Goal: Browse casually: Explore the website without a specific task or goal

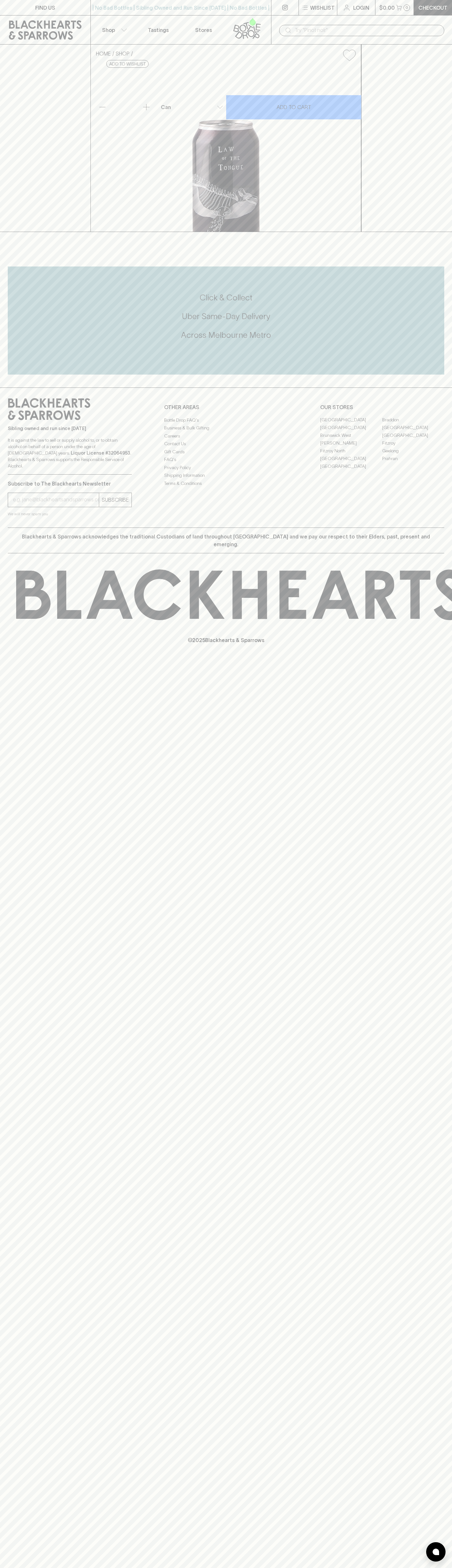
click at [24, 27] on icon at bounding box center [45, 30] width 81 height 19
click at [354, 1567] on html "FIND US | No Bad Bottles | Sibling Owned and Run Since [DATE] | No Bad Bottles …" at bounding box center [226, 784] width 452 height 1568
